Goal: Go to known website: Go to known website

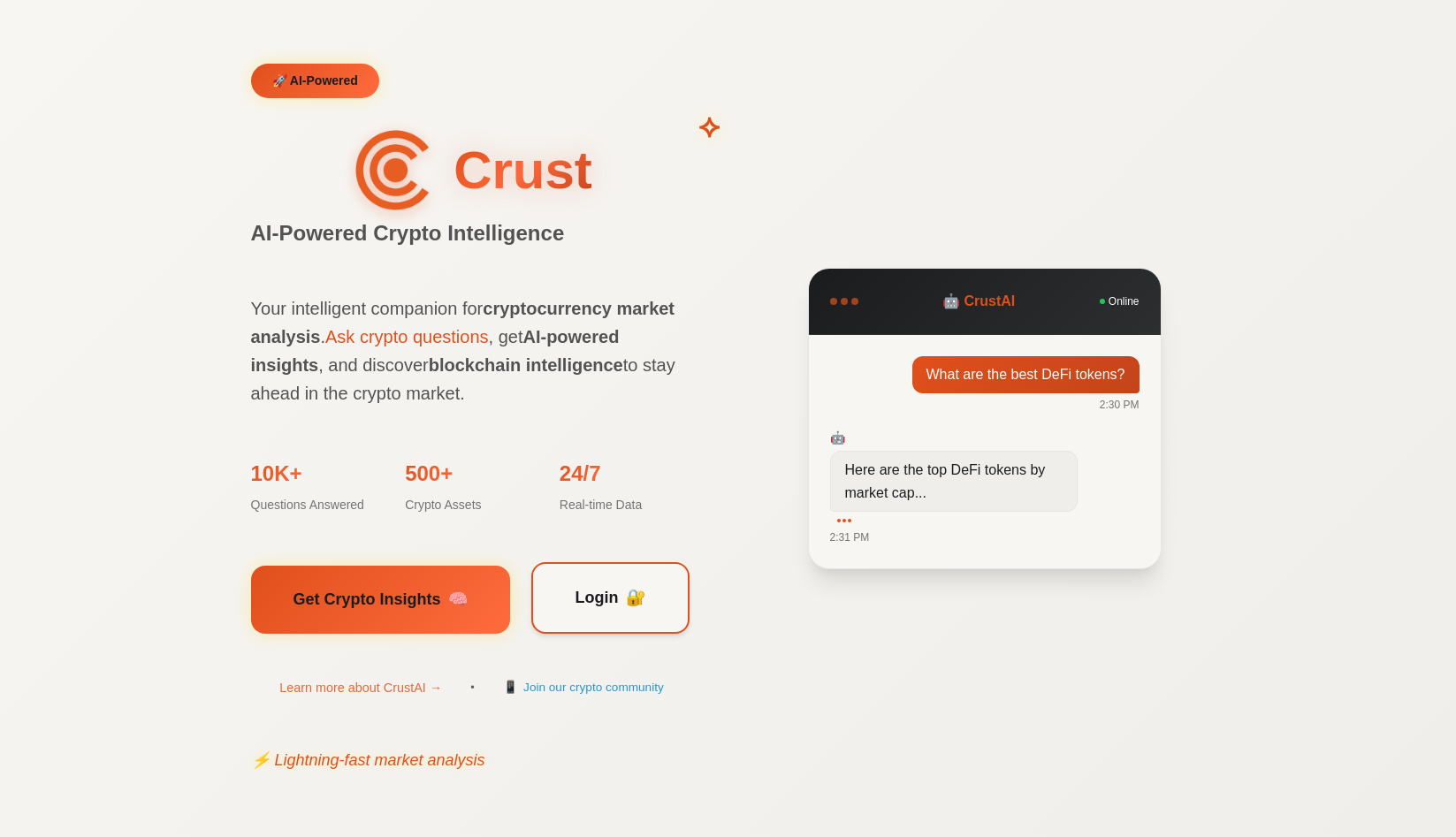
click at [576, 614] on link "Login 🔐" at bounding box center [610, 598] width 158 height 72
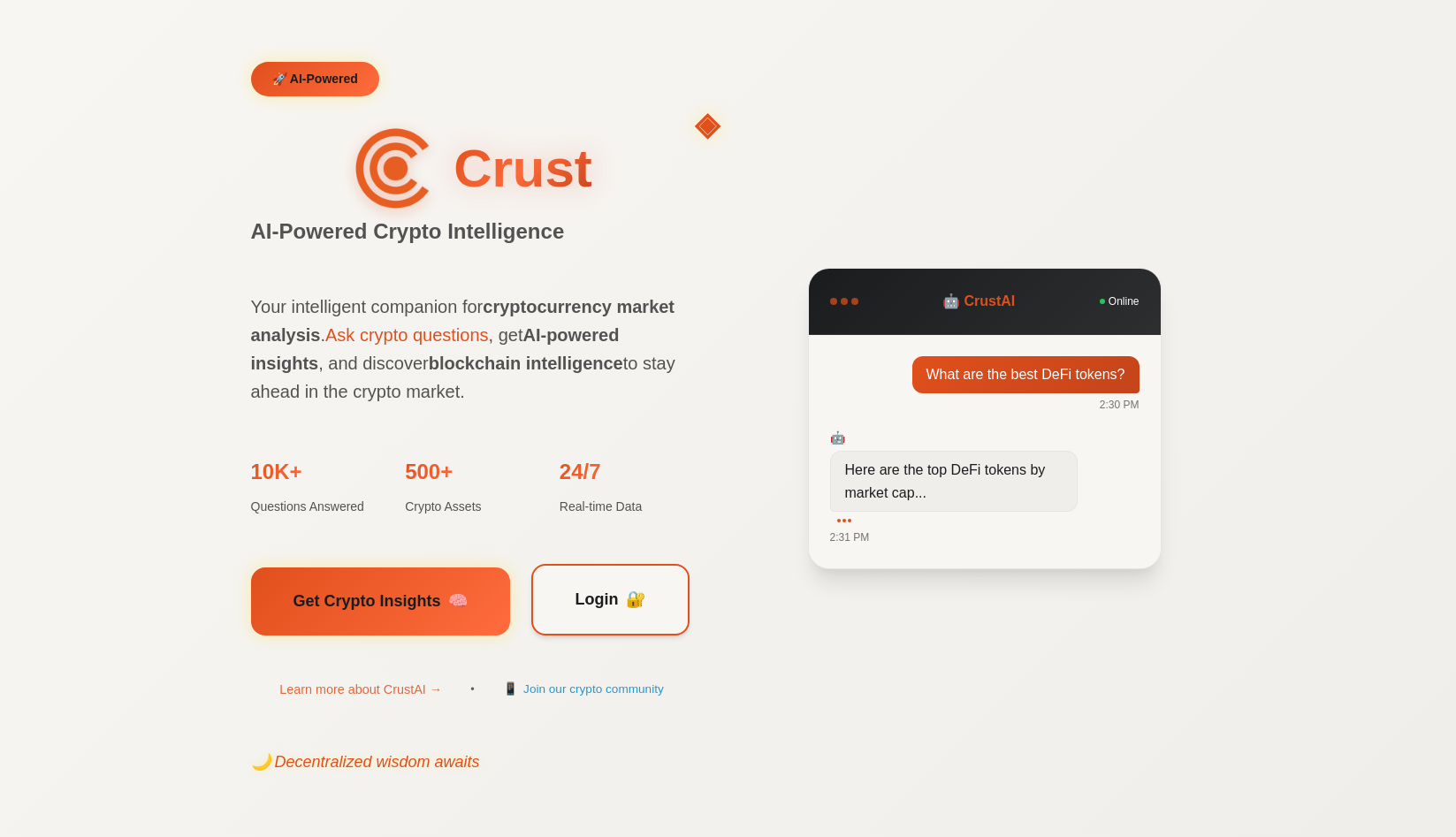
click at [576, 614] on link "Login 🔐" at bounding box center [610, 600] width 158 height 72
click at [576, 599] on span "Login" at bounding box center [596, 600] width 43 height 26
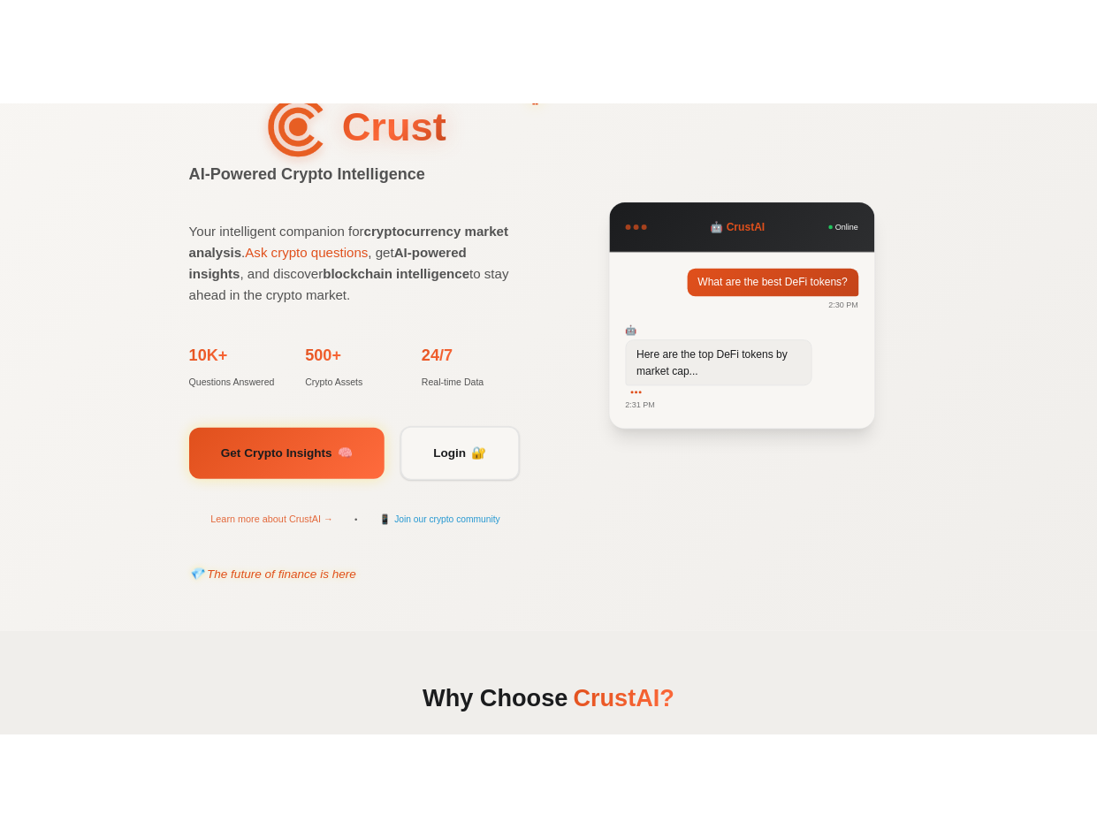
scroll to position [141, 0]
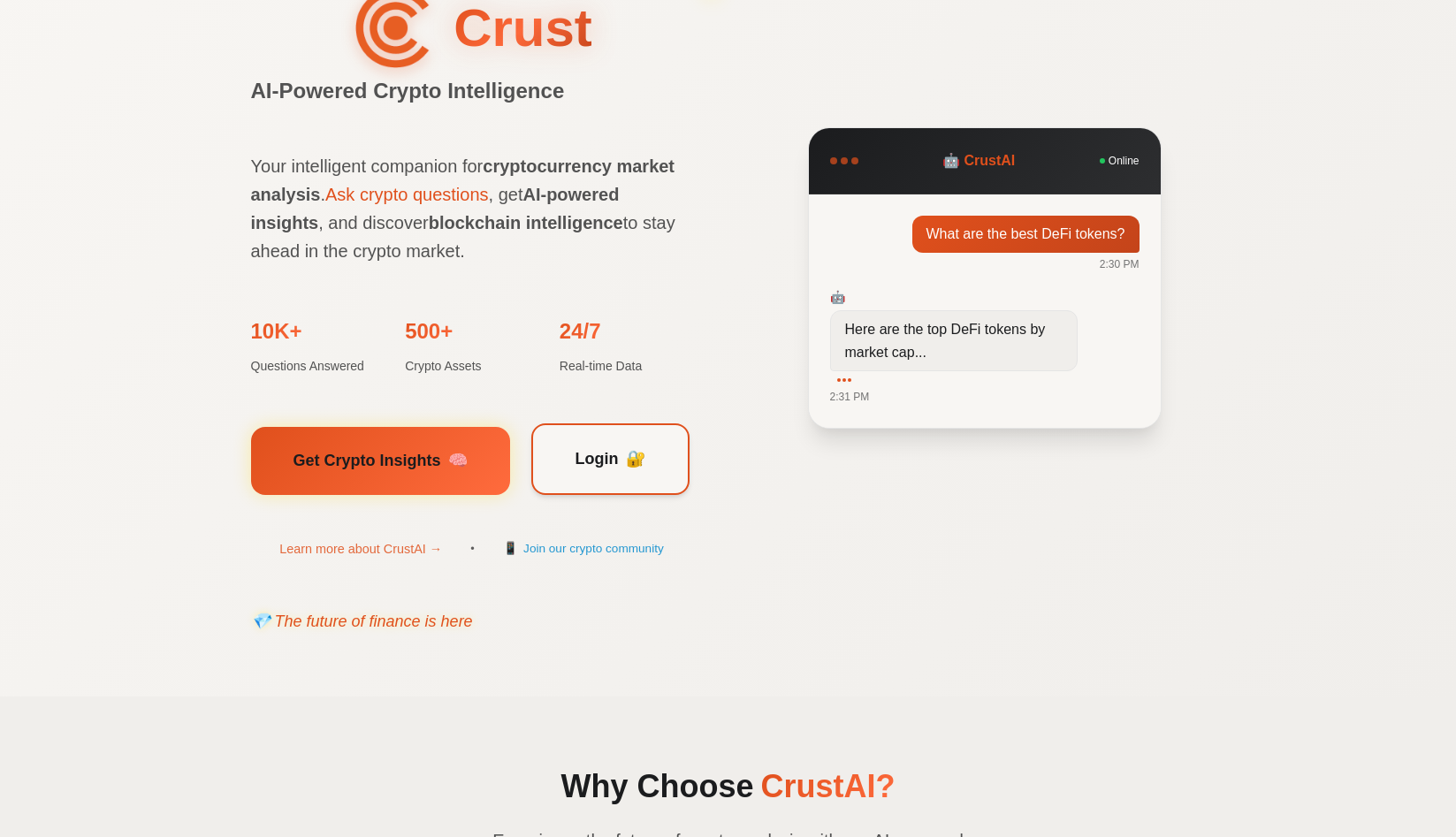
click at [576, 462] on span "Login" at bounding box center [596, 459] width 43 height 26
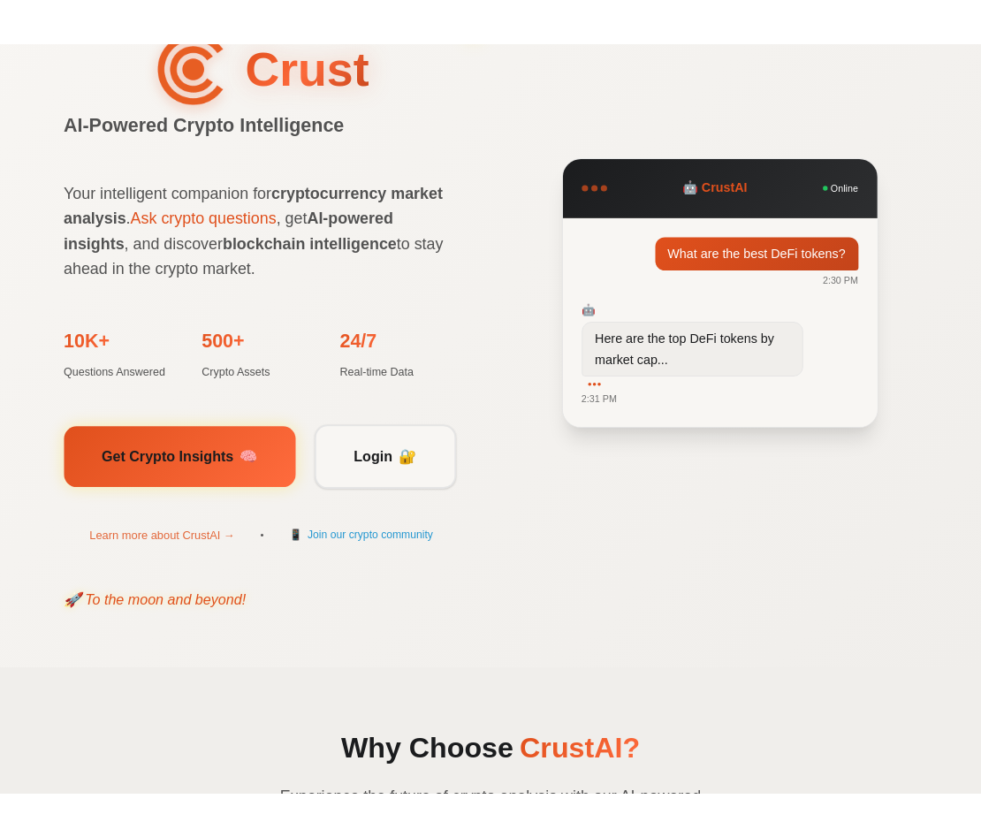
scroll to position [0, 0]
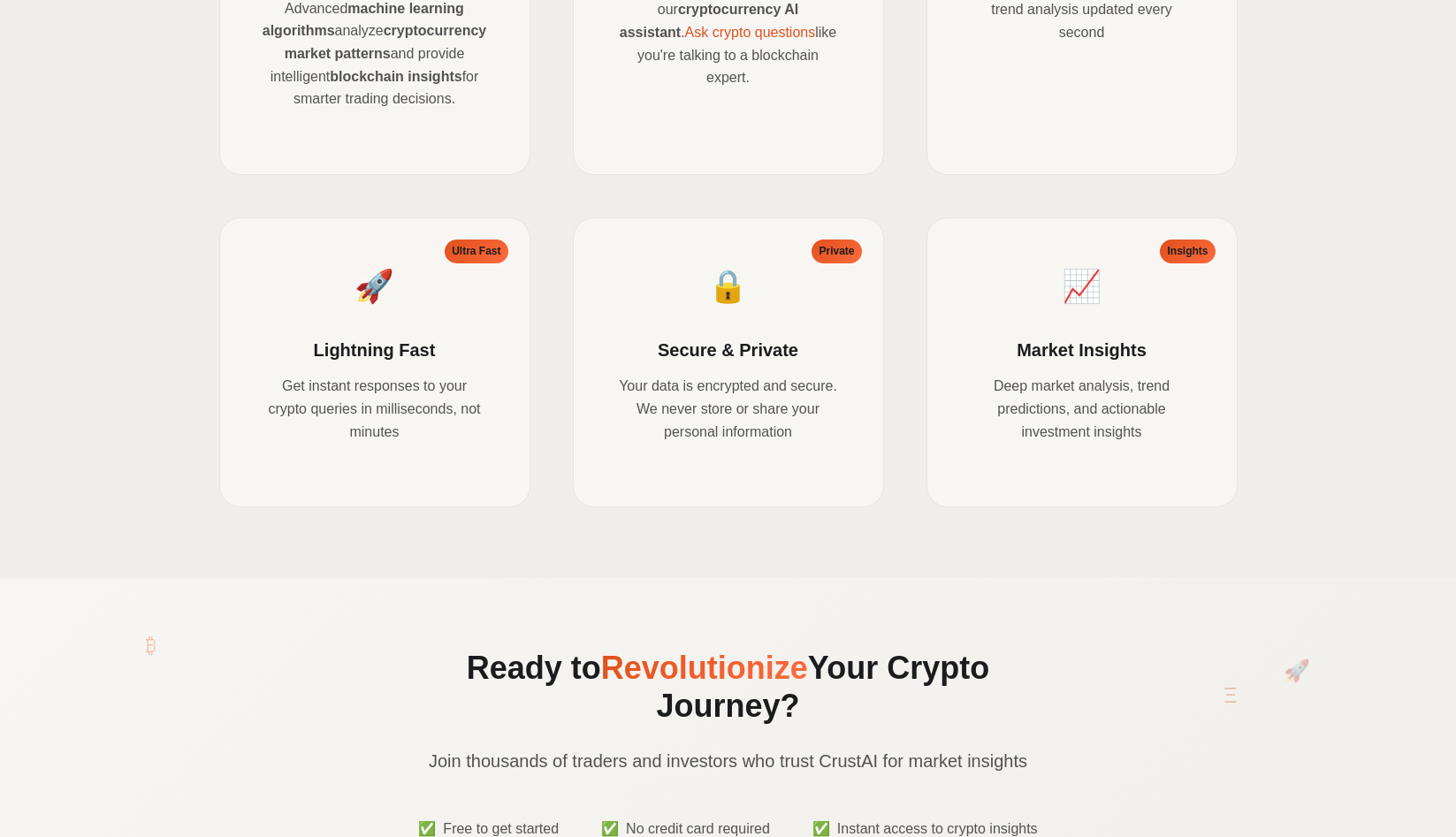
scroll to position [1505, 0]
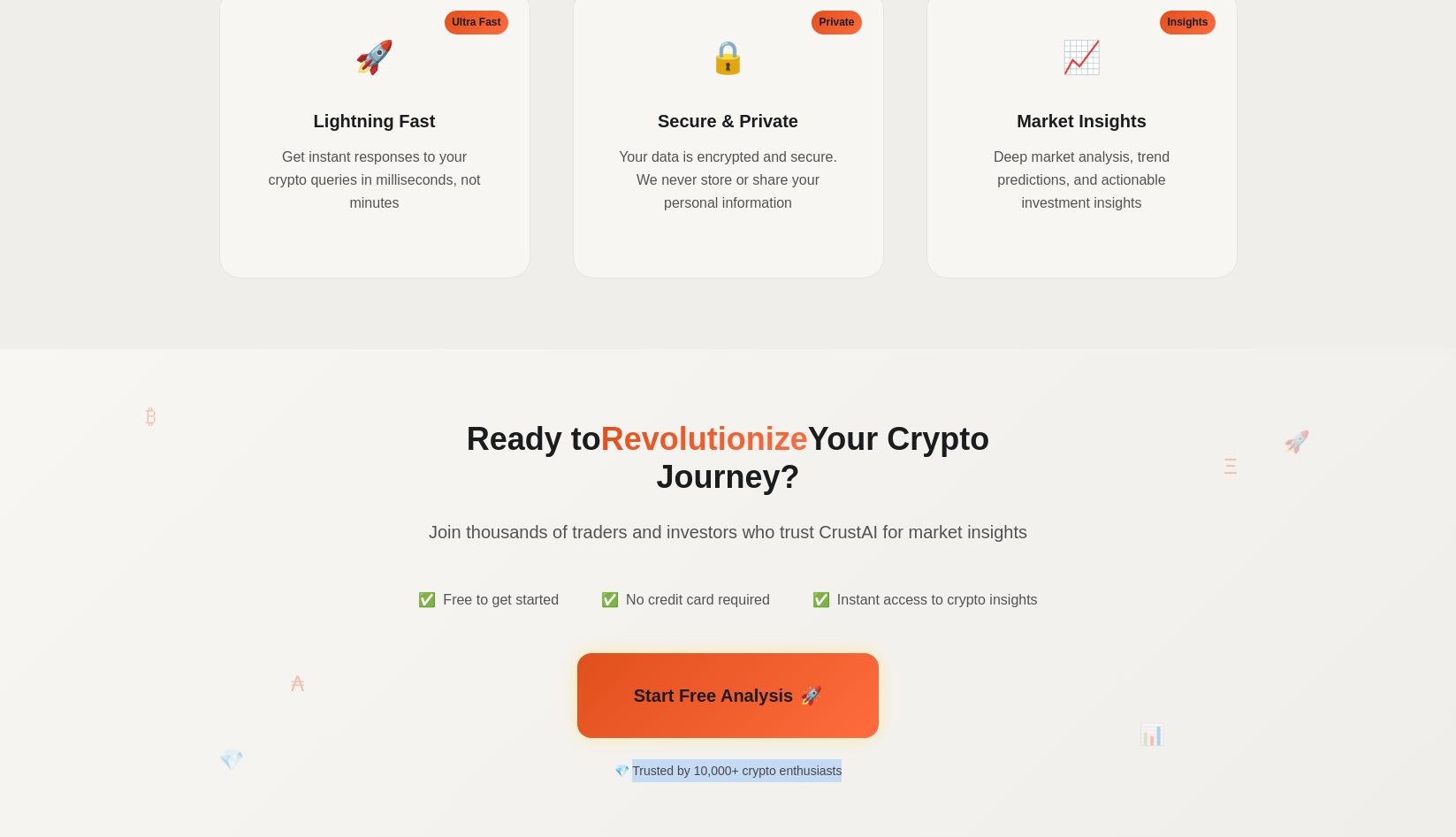
drag, startPoint x: 625, startPoint y: 758, endPoint x: 855, endPoint y: 751, distance: 230.0
click at [855, 751] on div "Start Free Analysis 🚀 💎 Trusted by 10,000+ crypto enthusiasts" at bounding box center [728, 717] width 665 height 129
copy span "rusted by 10,000+ crypto enthusiasts"
